Goal: Transaction & Acquisition: Purchase product/service

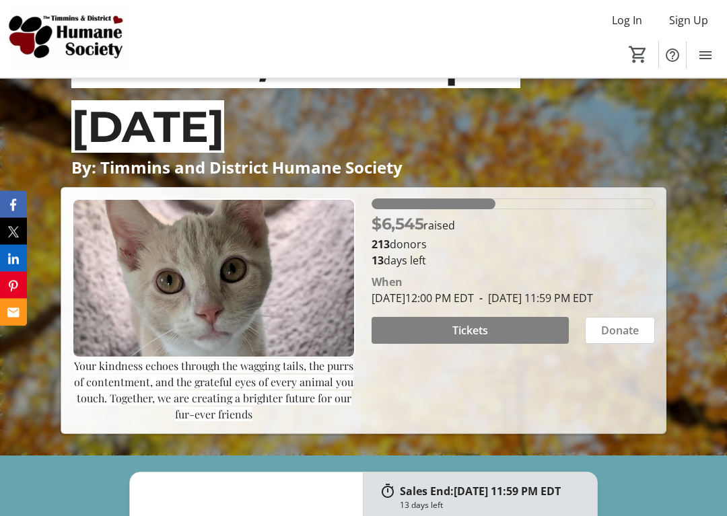
scroll to position [129, 0]
click at [461, 339] on span "Tickets" at bounding box center [470, 330] width 36 height 16
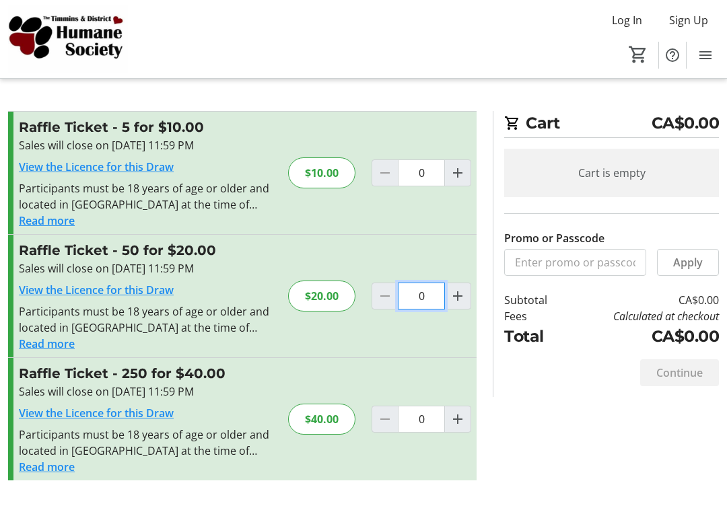
click at [418, 305] on input "0" at bounding box center [421, 296] width 47 height 27
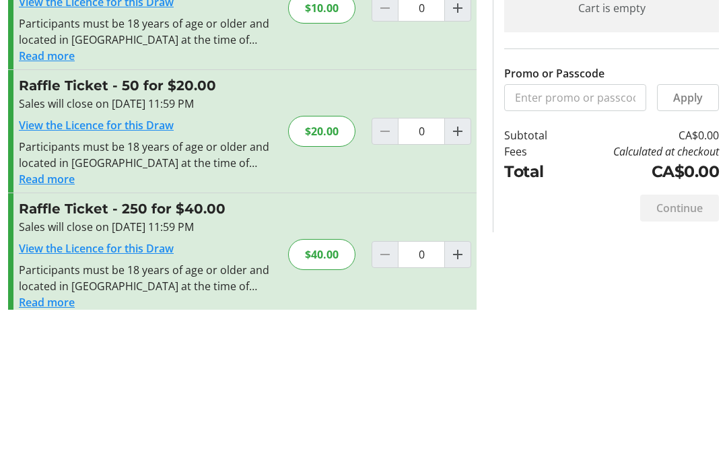
click at [458, 283] on span "Increment by one" at bounding box center [458, 296] width 26 height 26
type input "1"
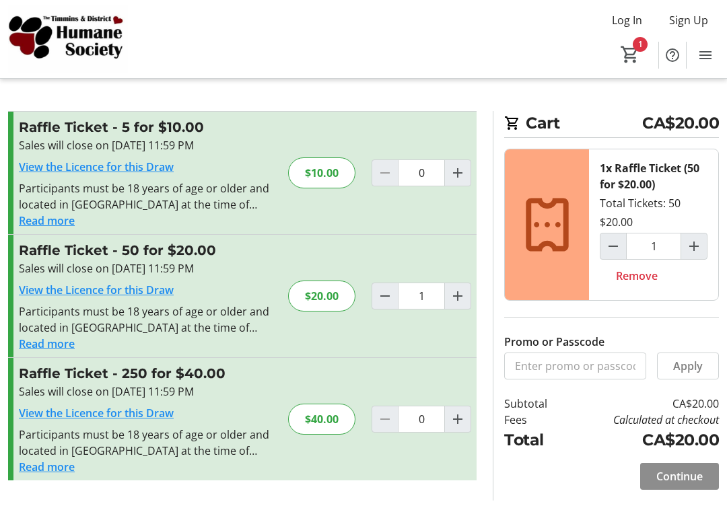
click at [675, 469] on span "Continue" at bounding box center [679, 477] width 46 height 16
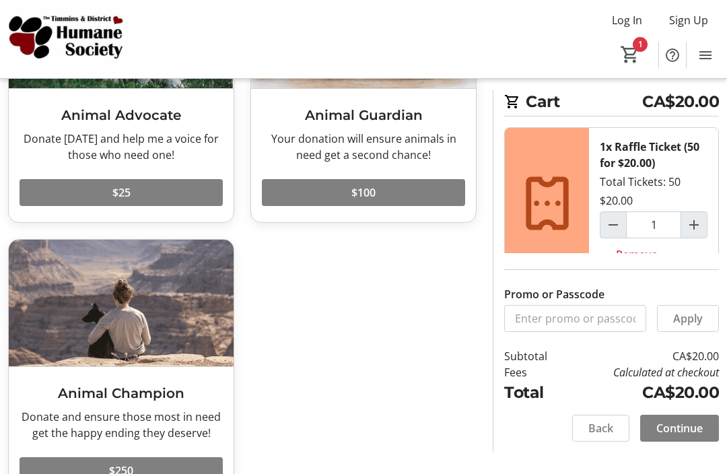
scroll to position [188, 0]
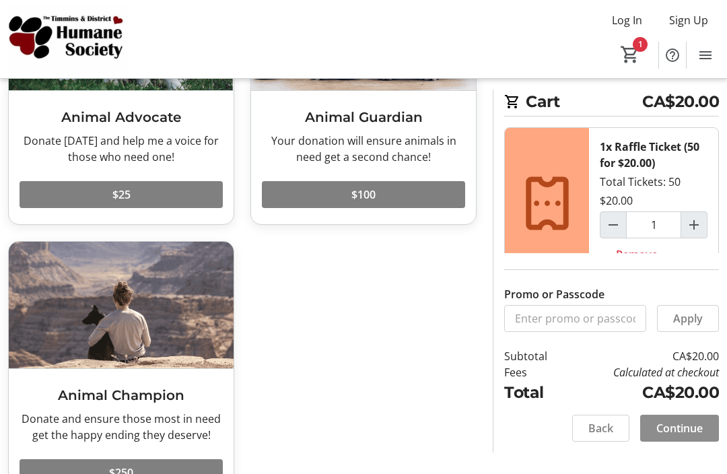
click at [664, 423] on span "Continue" at bounding box center [679, 428] width 46 height 16
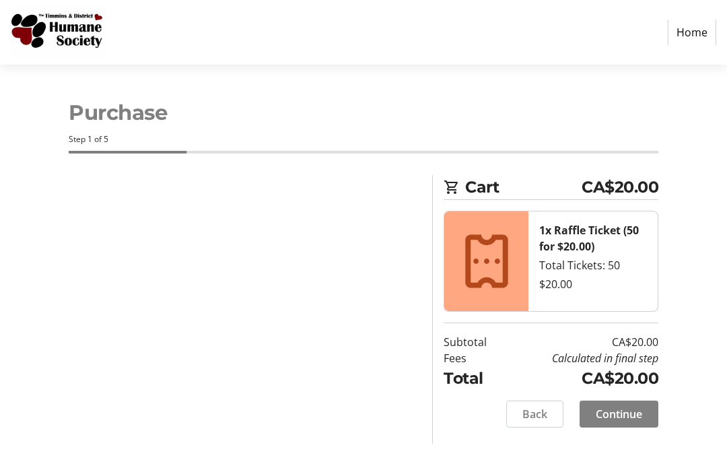
select select "CA"
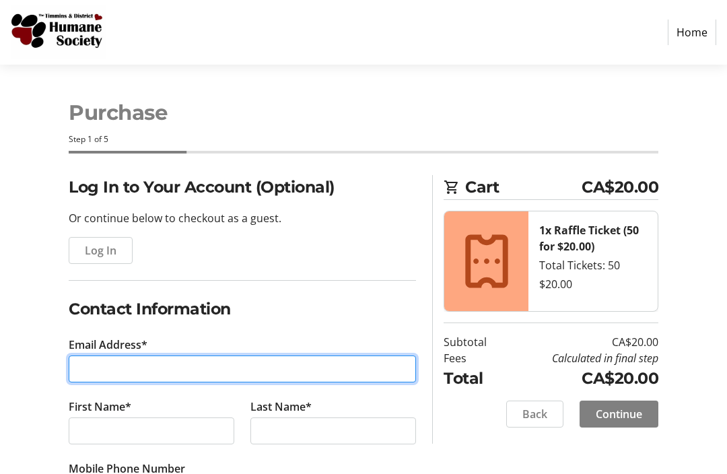
click at [94, 369] on input "Email Address*" at bounding box center [242, 368] width 347 height 27
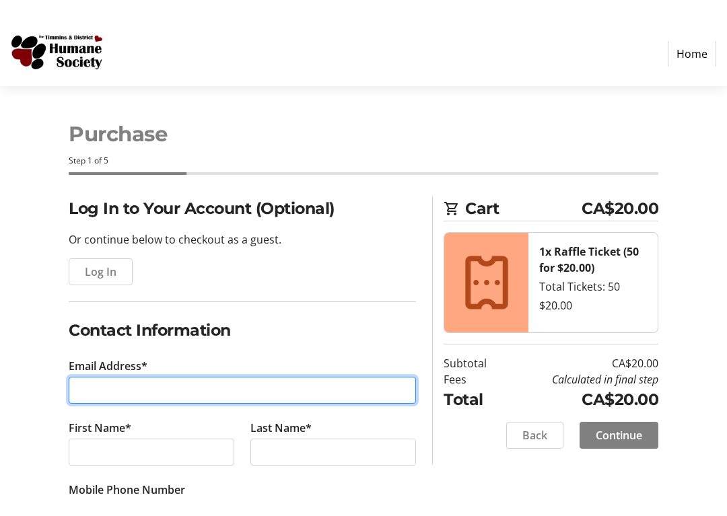
scroll to position [9, 0]
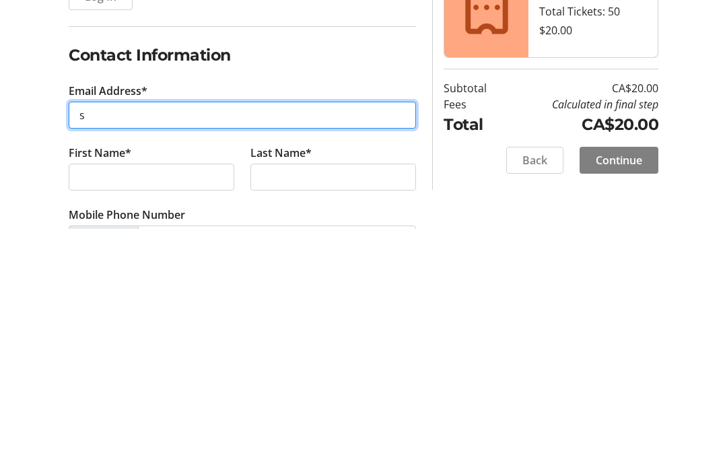
type input "sh"
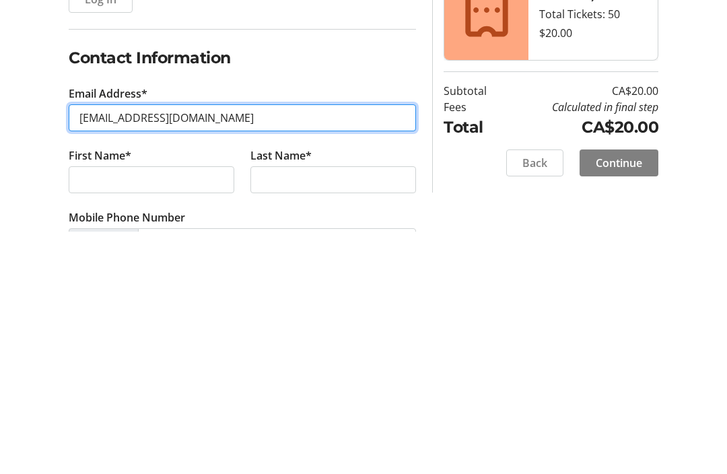
type input "[EMAIL_ADDRESS][DOMAIN_NAME]"
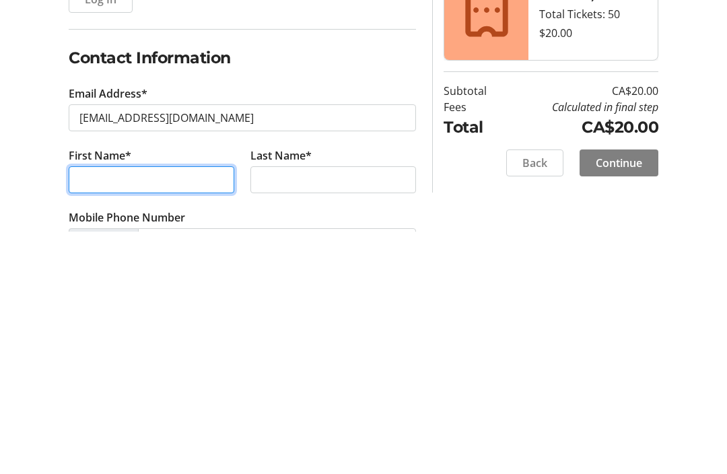
click at [108, 409] on input "First Name*" at bounding box center [152, 422] width 166 height 27
type input "[PERSON_NAME]"
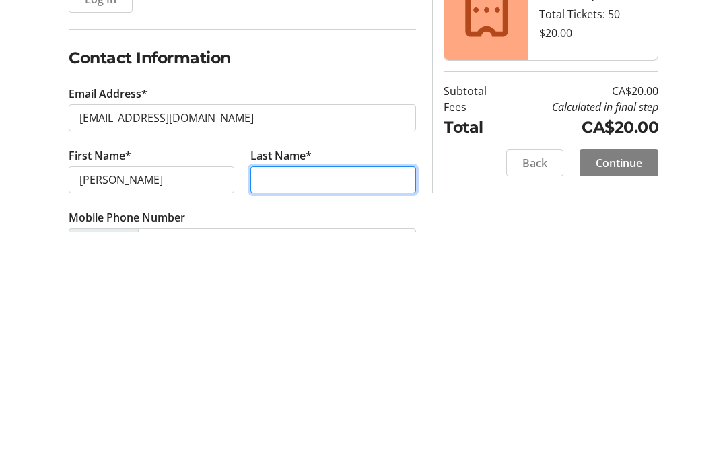
click at [287, 409] on input "Last Name*" at bounding box center [333, 422] width 166 height 27
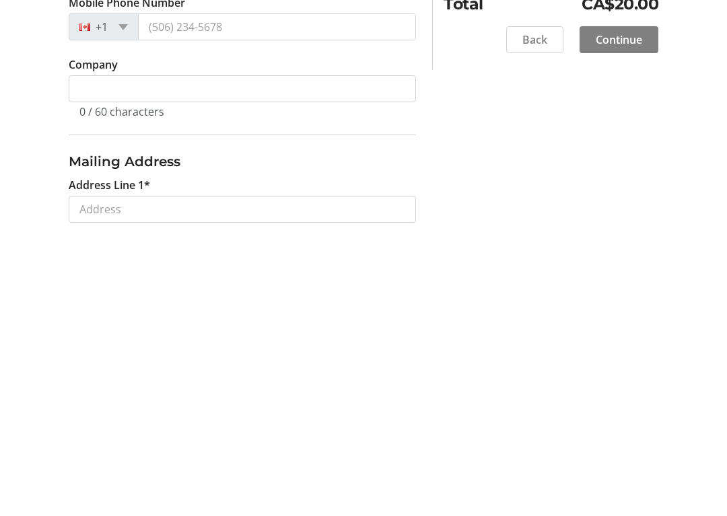
scroll to position [195, 0]
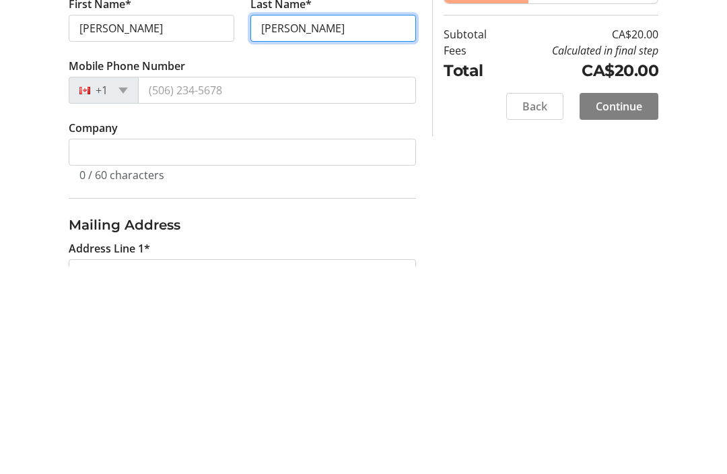
type input "[PERSON_NAME]"
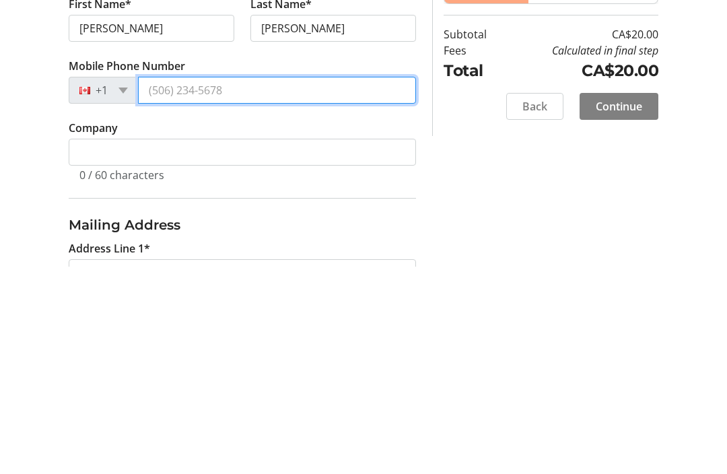
click at [160, 285] on input "Mobile Phone Number" at bounding box center [277, 298] width 278 height 27
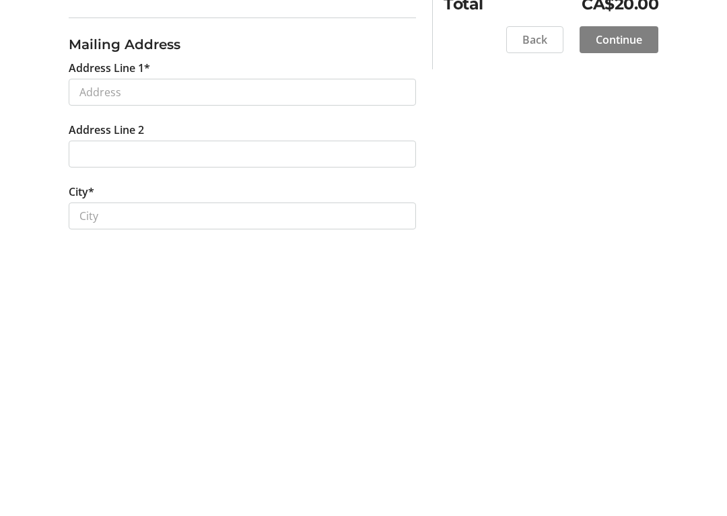
scroll to position [315, 0]
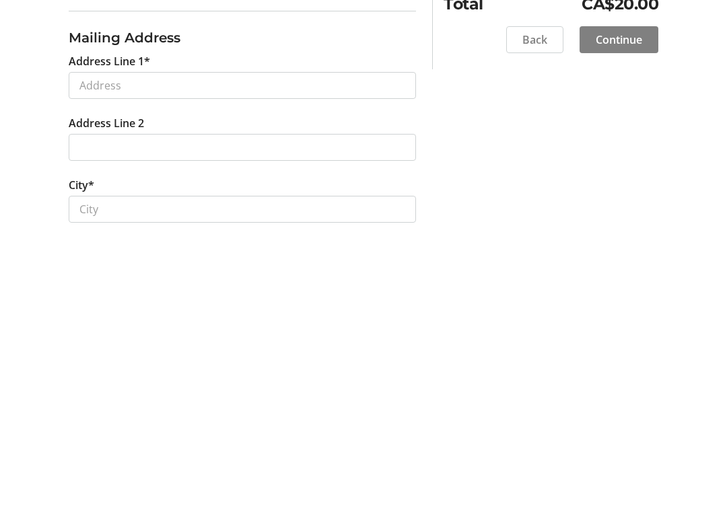
type input "[PHONE_NUMBER]"
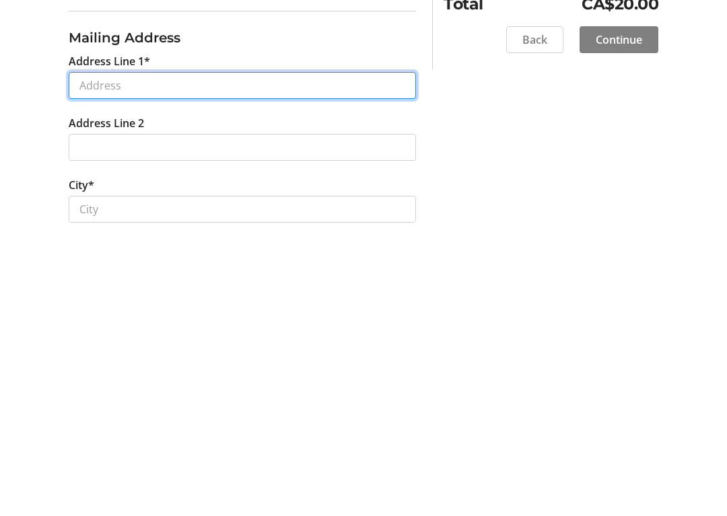
click at [87, 347] on input "Address Line 1*" at bounding box center [242, 360] width 347 height 27
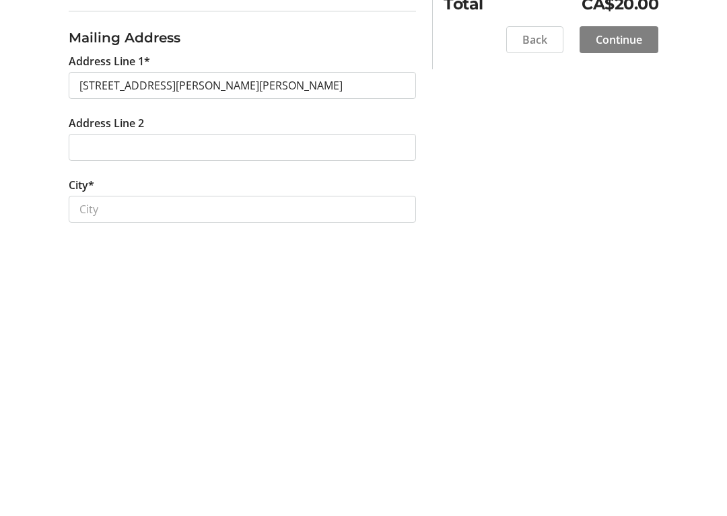
scroll to position [590, 0]
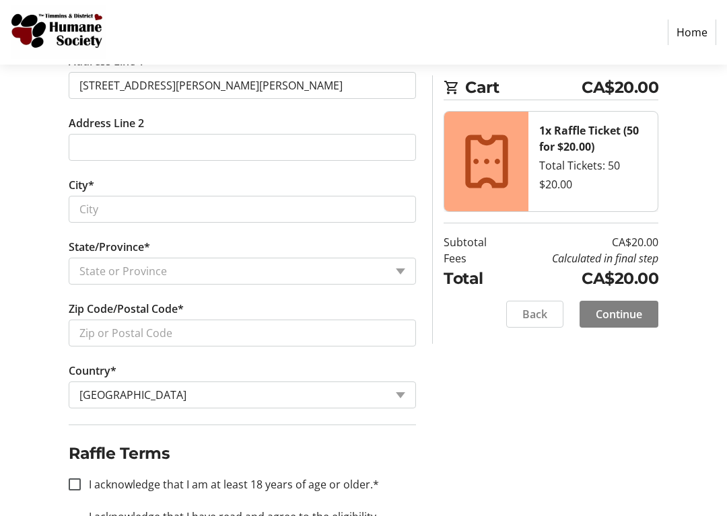
type input "[STREET_ADDRESS][PERSON_NAME]"
type input "[PERSON_NAME][GEOGRAPHIC_DATA]"
select select "ON"
type input "P2N 1G5"
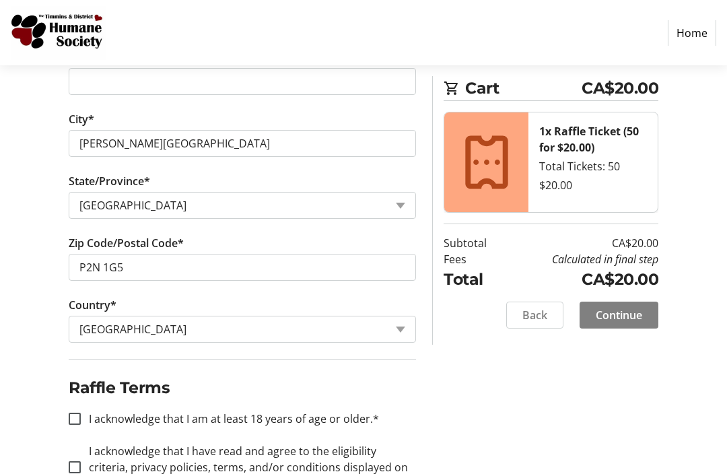
scroll to position [656, 0]
click at [82, 471] on div at bounding box center [75, 467] width 32 height 32
checkbox input "true"
click at [74, 419] on input "I acknowledge that I am at least 18 years of age or older.*" at bounding box center [75, 419] width 12 height 12
checkbox input "true"
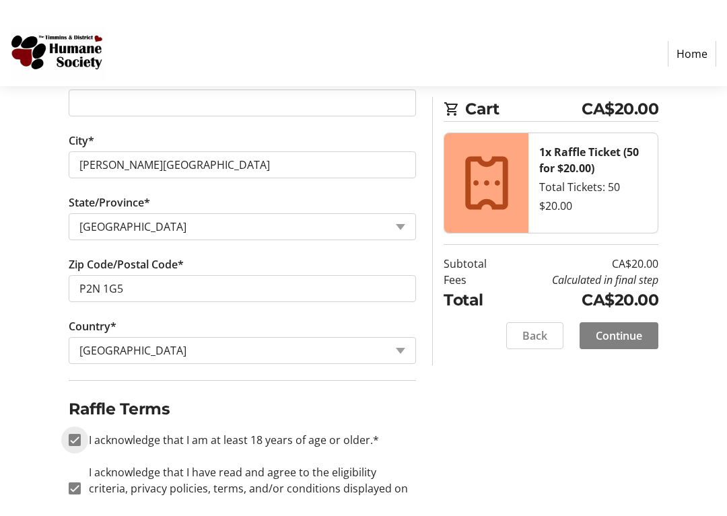
scroll to position [662, 0]
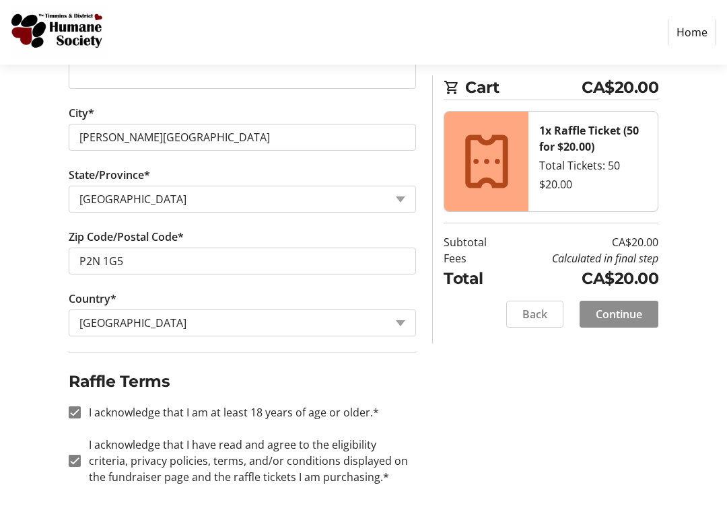
click at [626, 310] on span "Continue" at bounding box center [619, 314] width 46 height 16
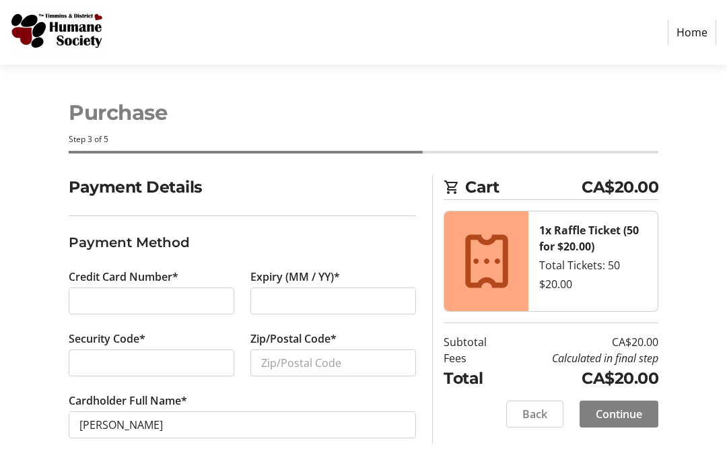
click at [132, 313] on div at bounding box center [152, 300] width 166 height 27
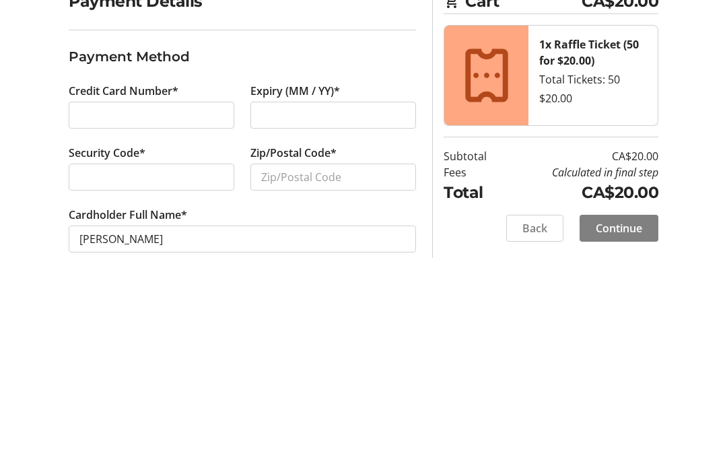
click at [279, 287] on div at bounding box center [333, 300] width 166 height 27
click at [275, 349] on input "Zip/Postal Code*" at bounding box center [333, 362] width 166 height 27
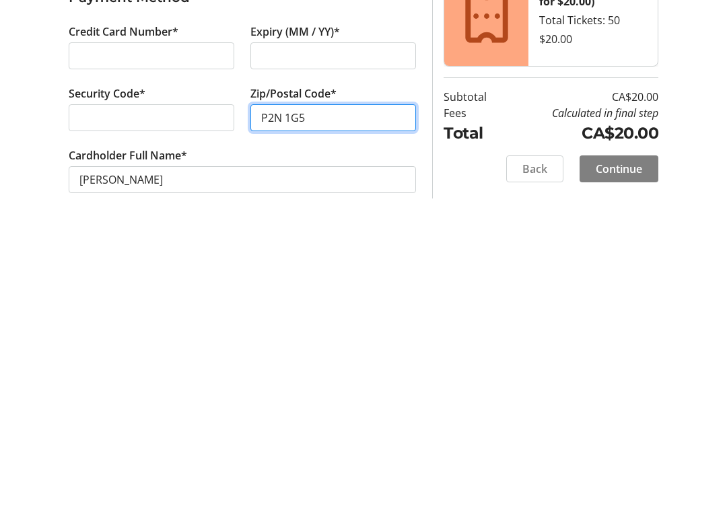
type input "P2N 1G5"
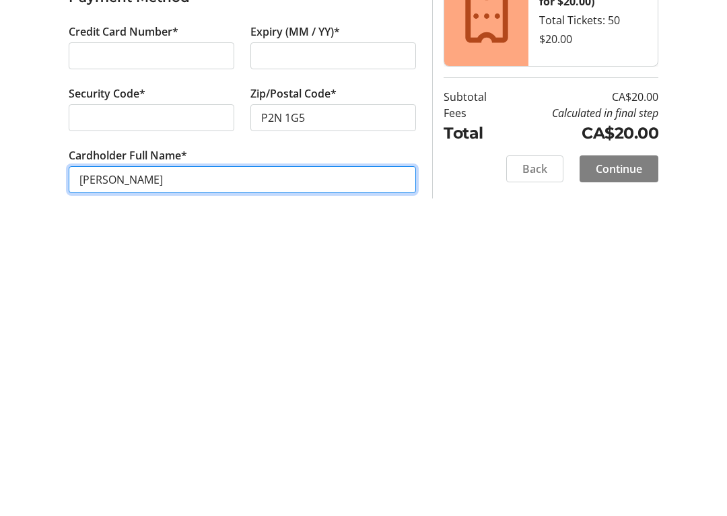
click at [123, 411] on input "[PERSON_NAME]" at bounding box center [242, 424] width 347 height 27
click at [238, 411] on input "[PERSON_NAME]" at bounding box center [242, 424] width 347 height 27
type input "[PERSON_NAME]"
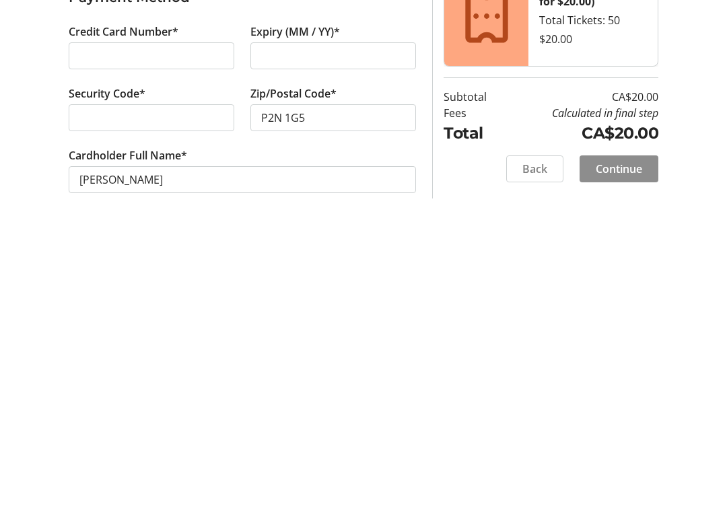
click at [646, 398] on span at bounding box center [619, 414] width 79 height 32
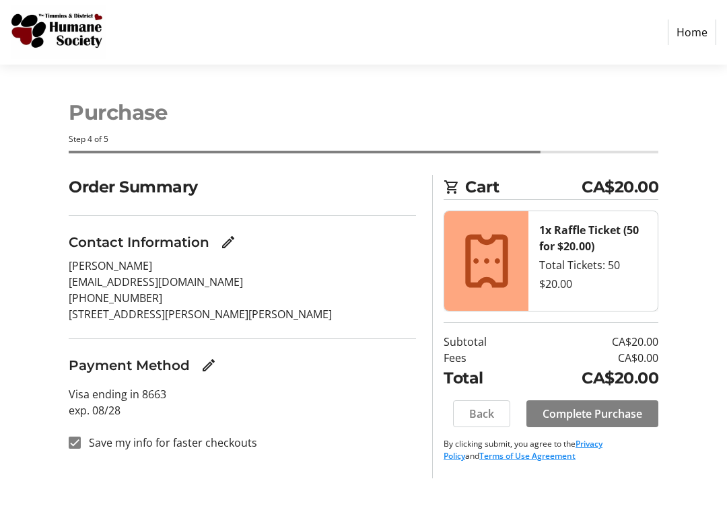
click at [632, 415] on span "Complete Purchase" at bounding box center [593, 414] width 100 height 16
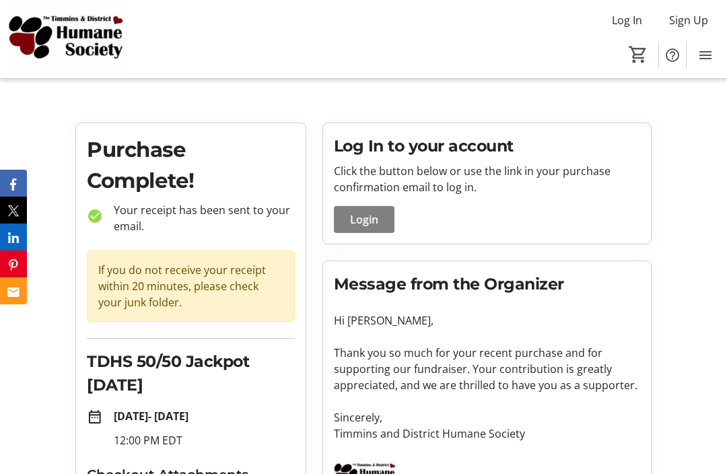
click at [5, 174] on button "Facebook" at bounding box center [13, 183] width 27 height 27
